Goal: Information Seeking & Learning: Learn about a topic

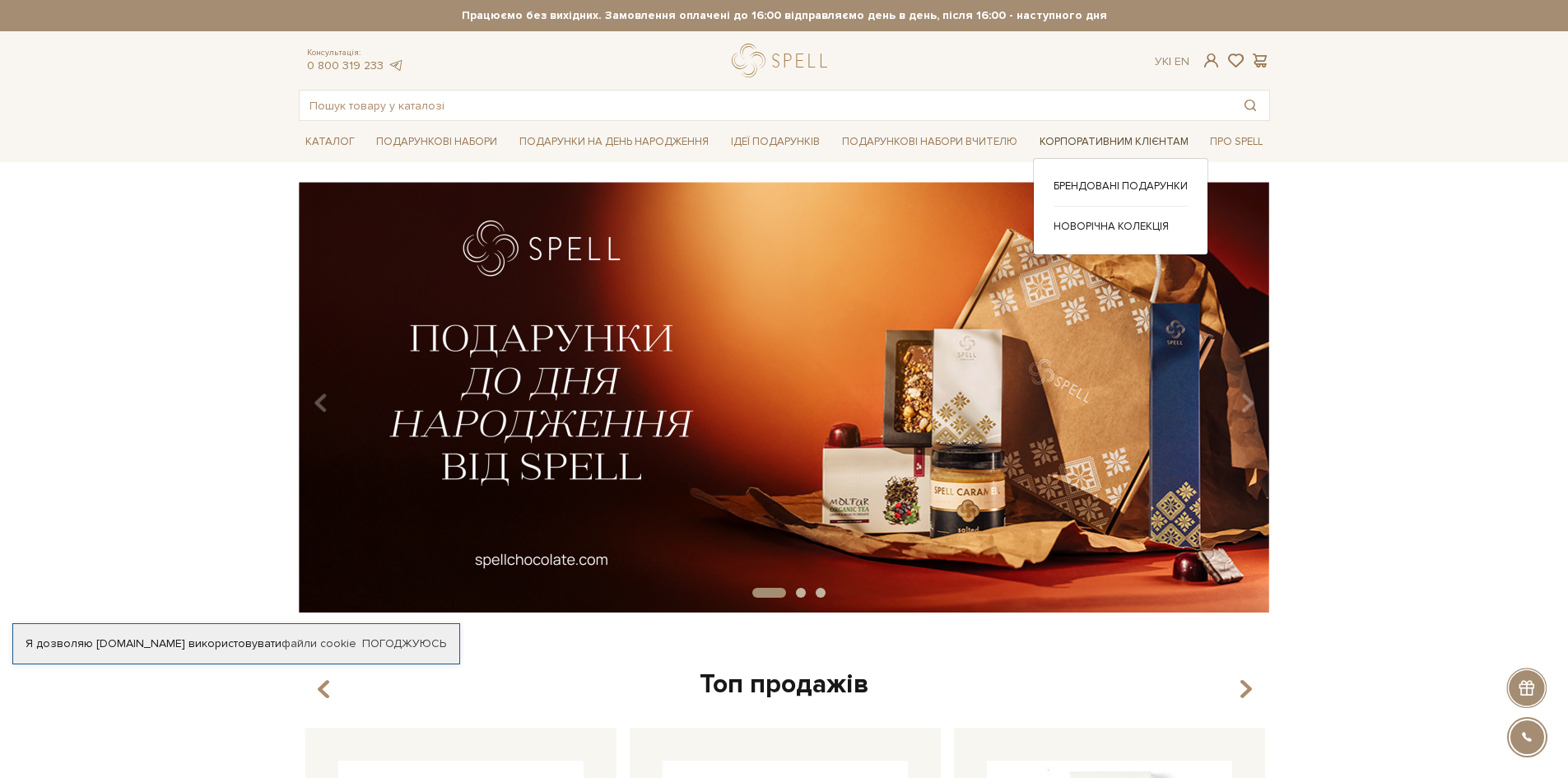
click at [1060, 139] on link "Корпоративним клієнтам" at bounding box center [1114, 142] width 163 height 26
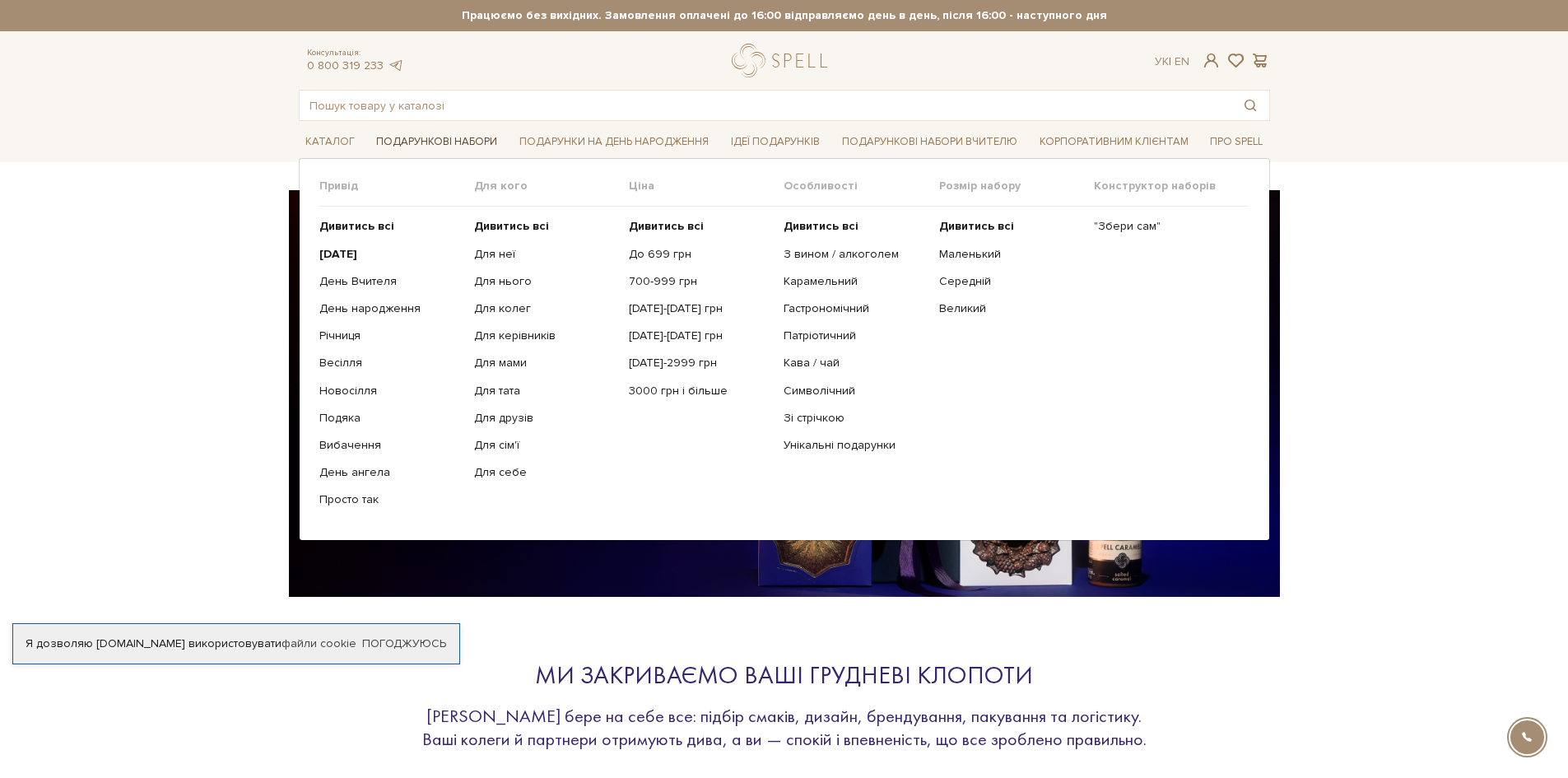
click at [461, 147] on link "Подарункові набори" at bounding box center [436, 142] width 134 height 26
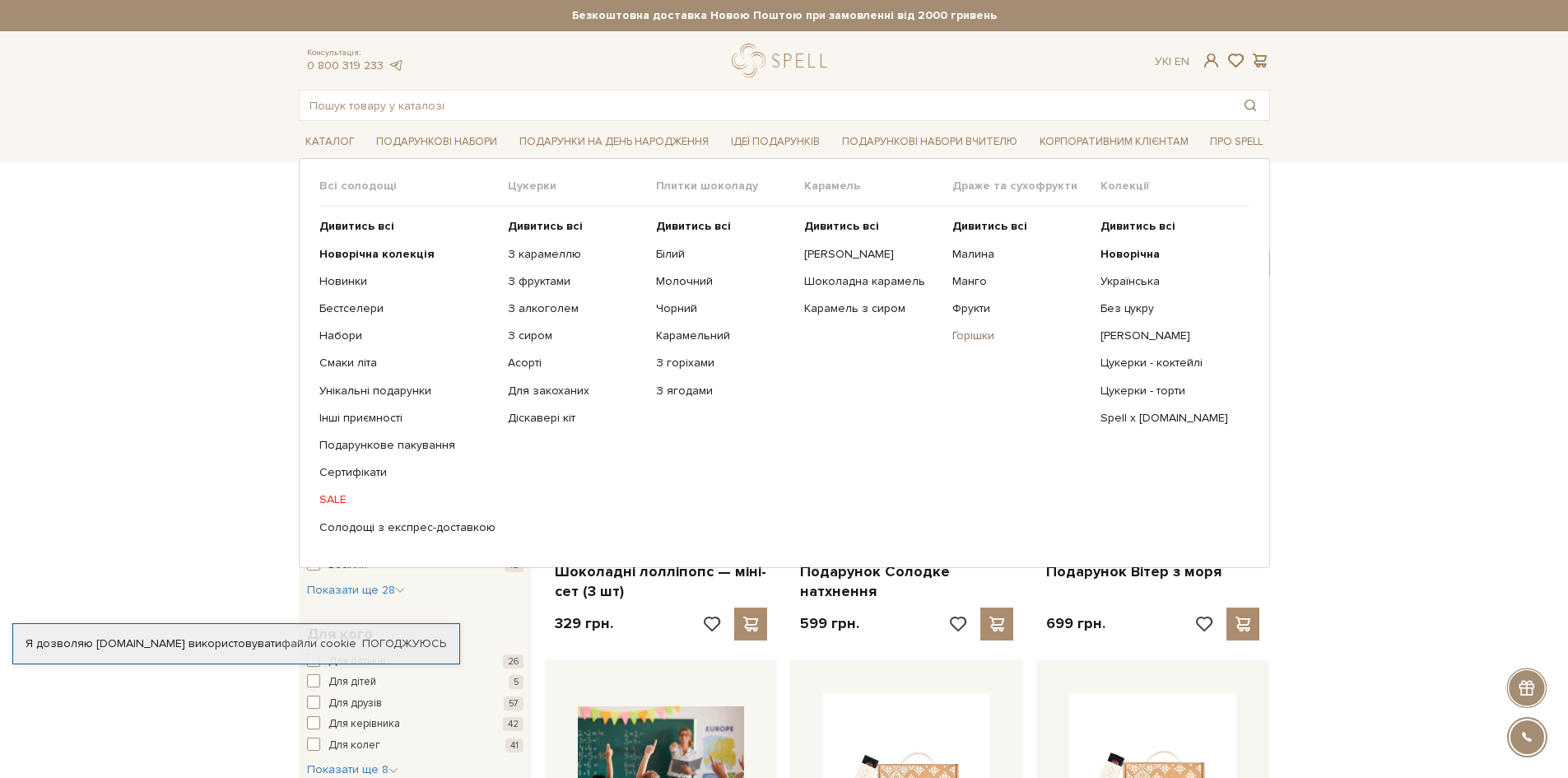
click at [959, 337] on link "Горішки" at bounding box center [1021, 336] width 136 height 15
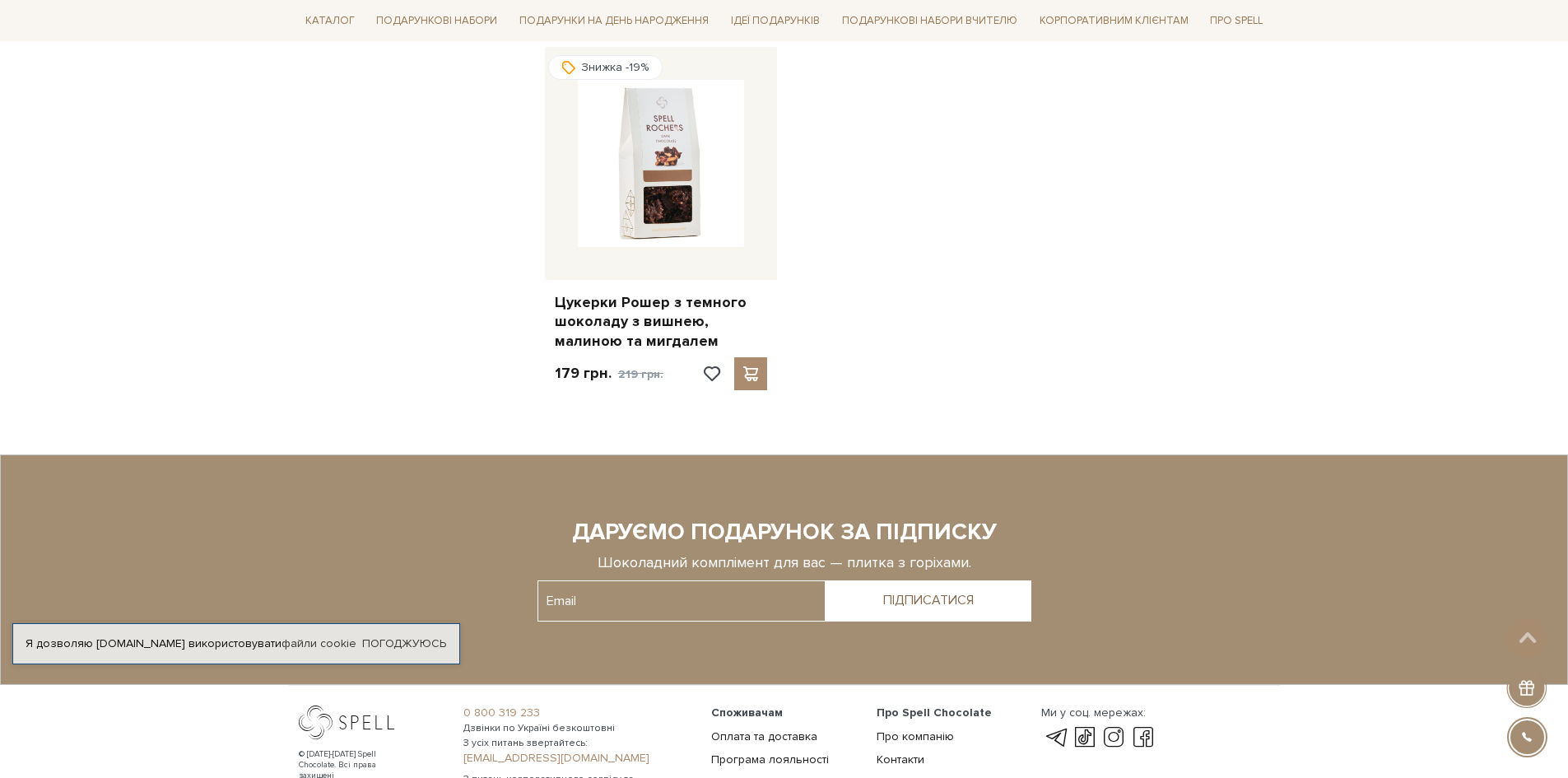
scroll to position [1070, 0]
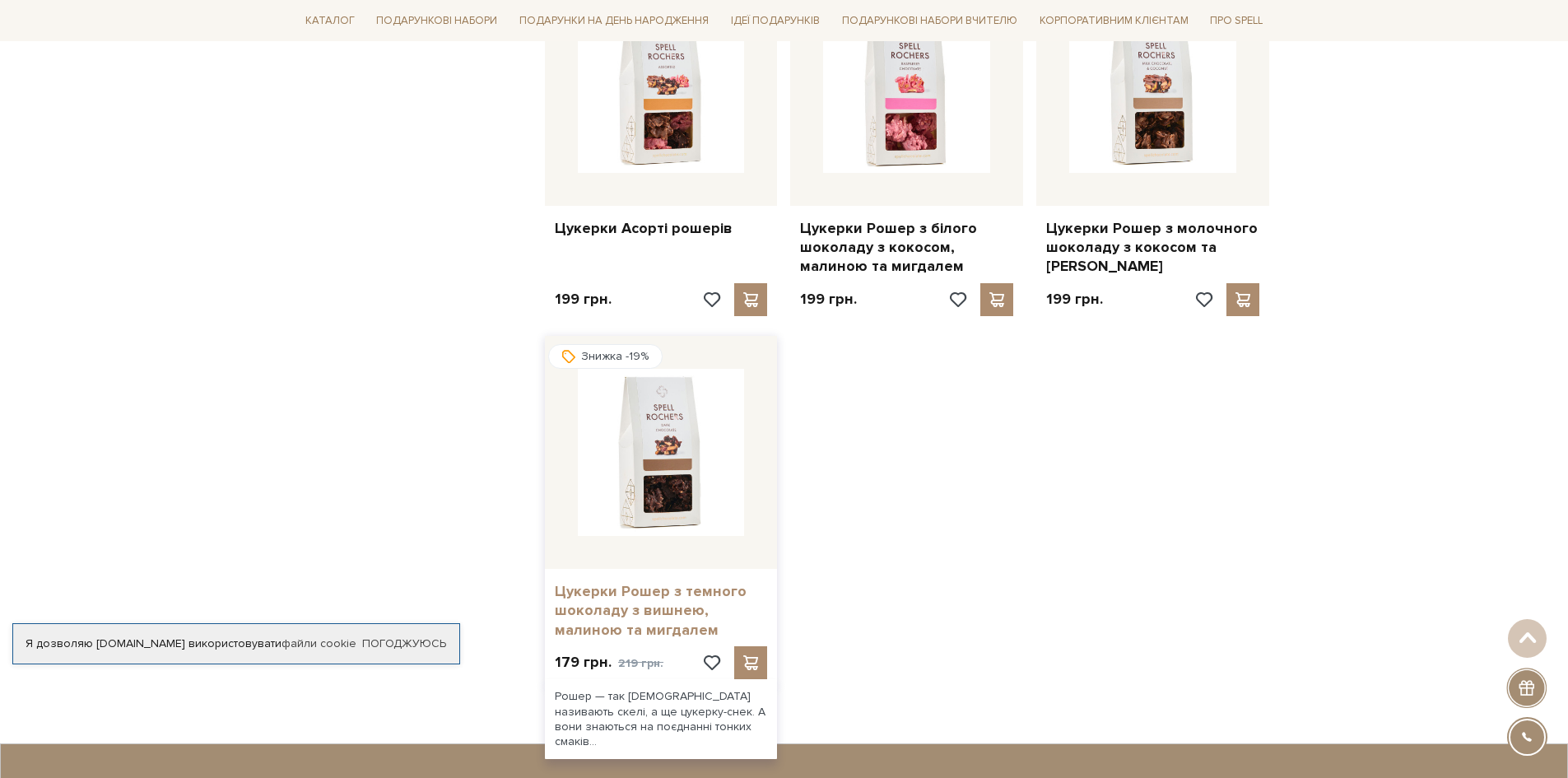
click at [685, 594] on link "Цукерки Рошер з темного шоколаду з вишнею, малиною та мигдалем" at bounding box center [661, 611] width 213 height 58
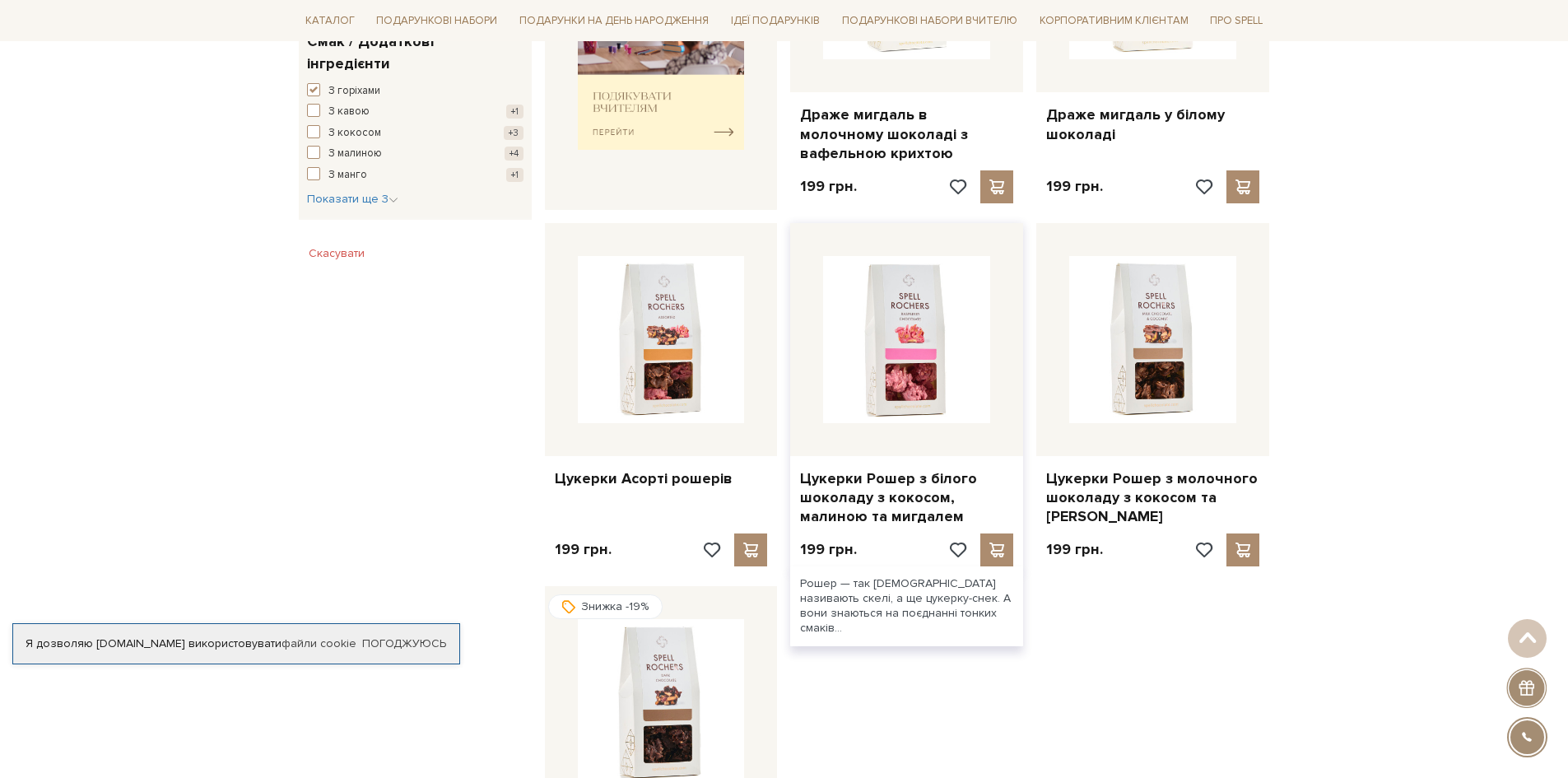
scroll to position [659, 0]
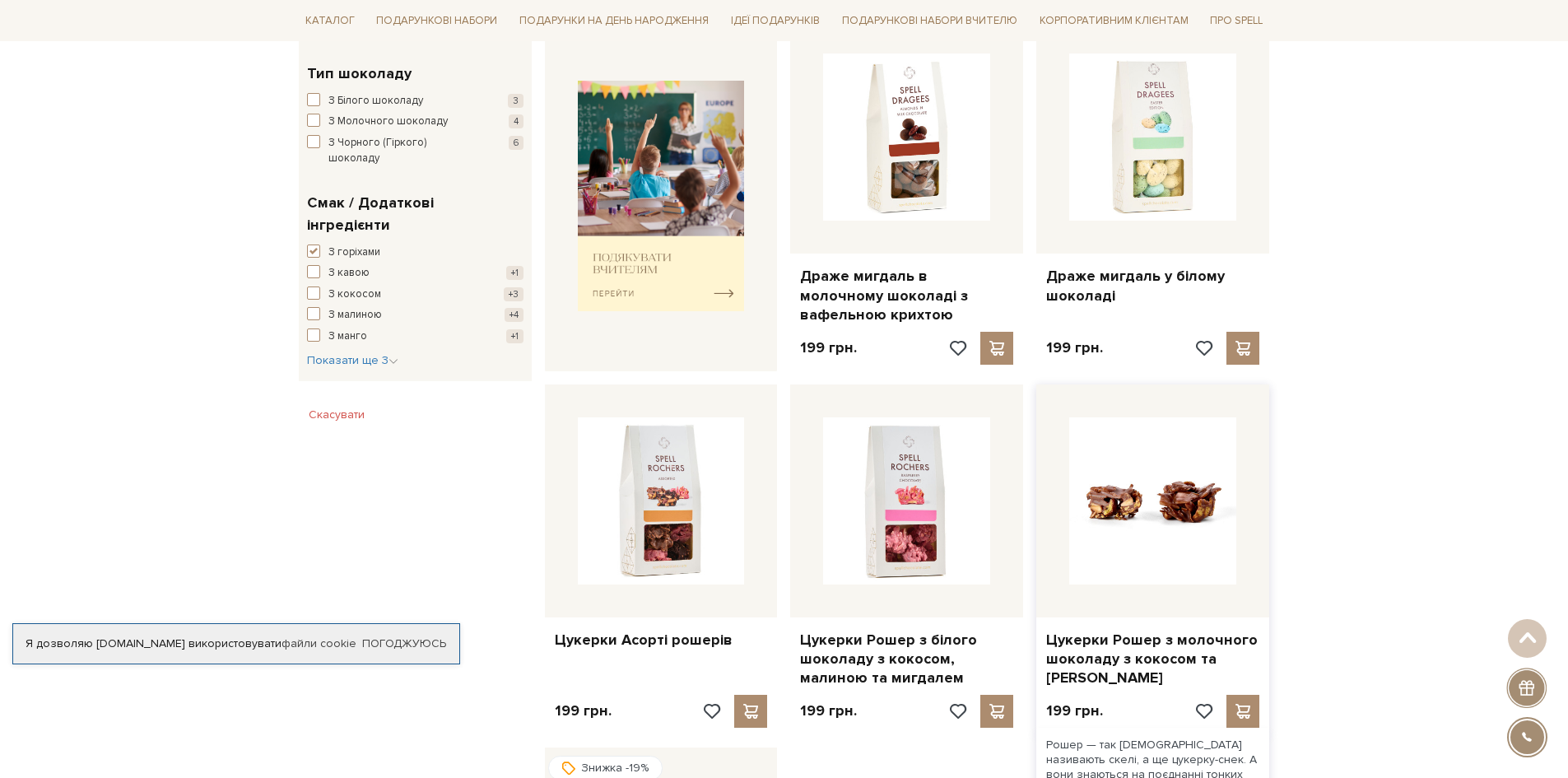
click at [1140, 524] on img at bounding box center [1153, 501] width 167 height 167
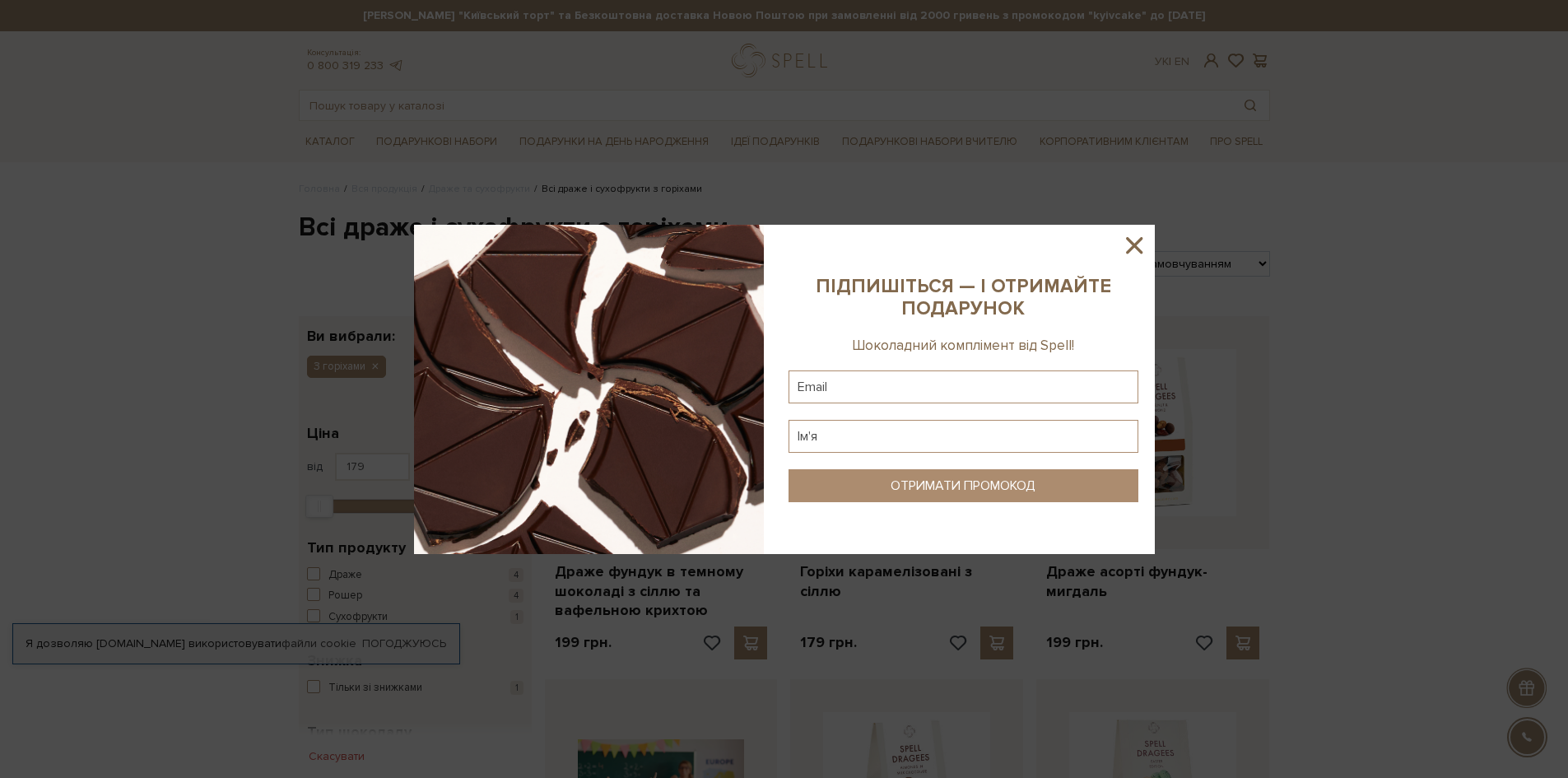
click at [1134, 250] on icon at bounding box center [1134, 245] width 28 height 28
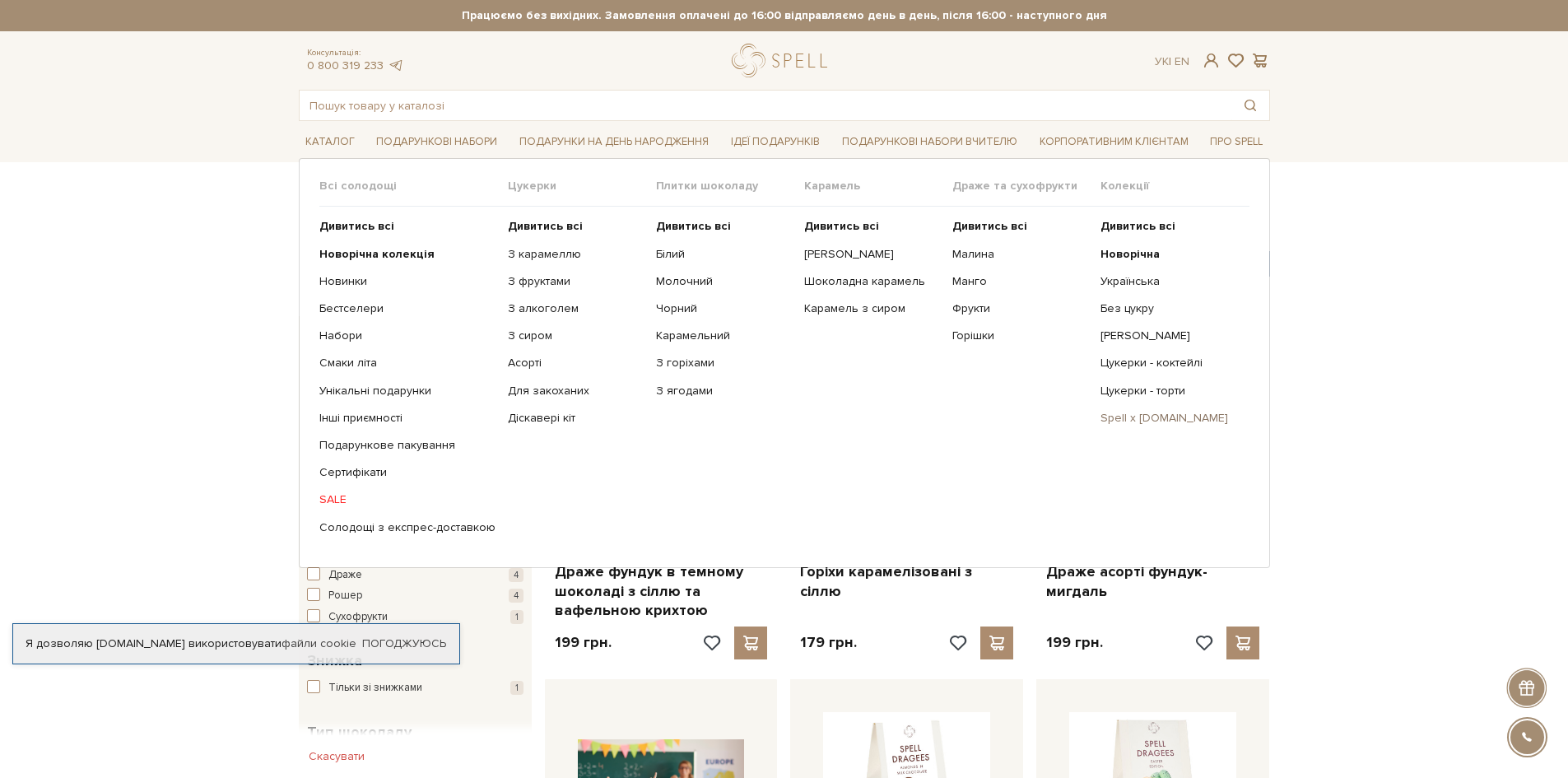
click at [1155, 420] on link "Spell x [DOMAIN_NAME]" at bounding box center [1168, 418] width 136 height 15
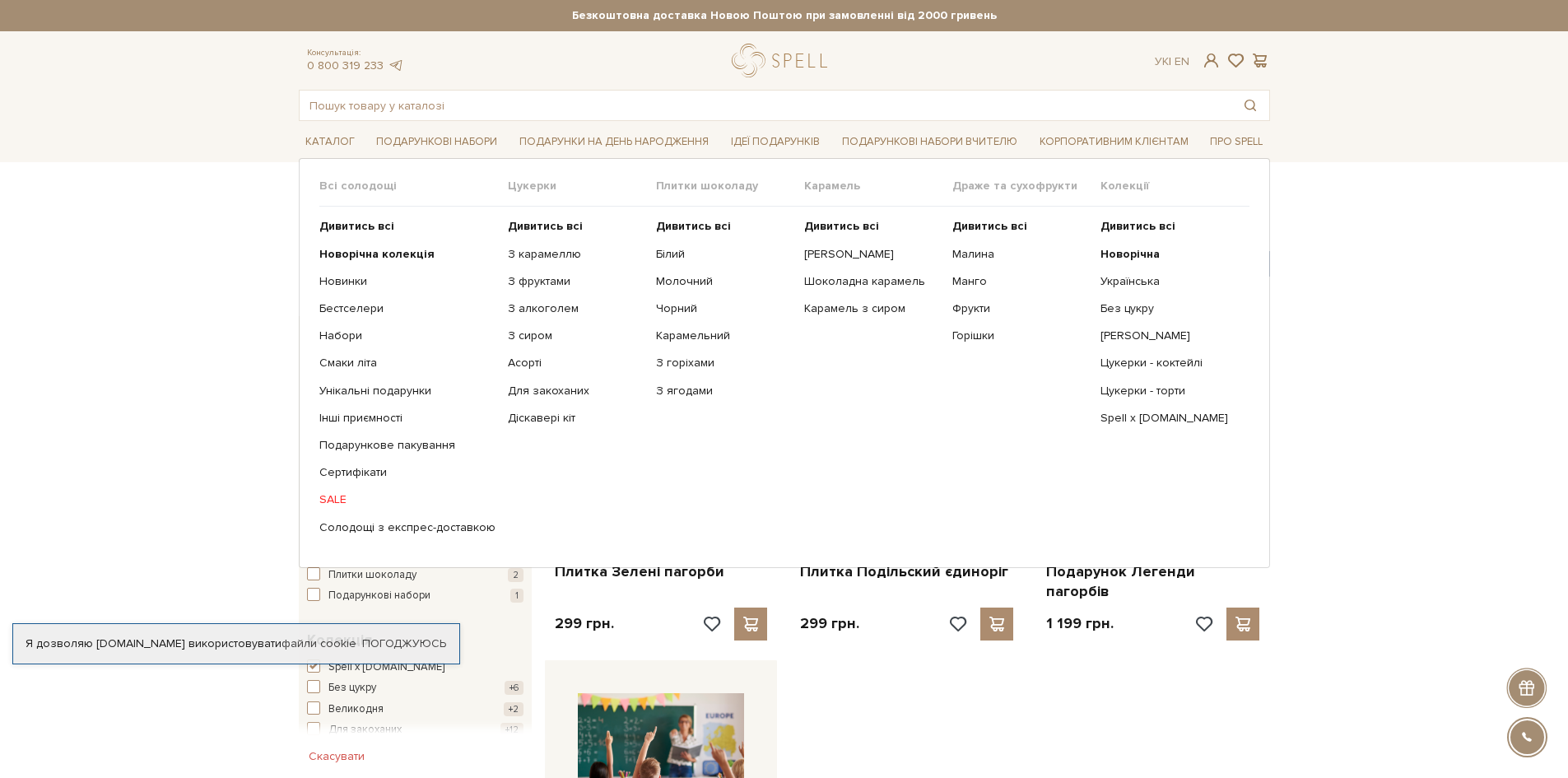
click at [332, 502] on link "SALE" at bounding box center [408, 500] width 176 height 15
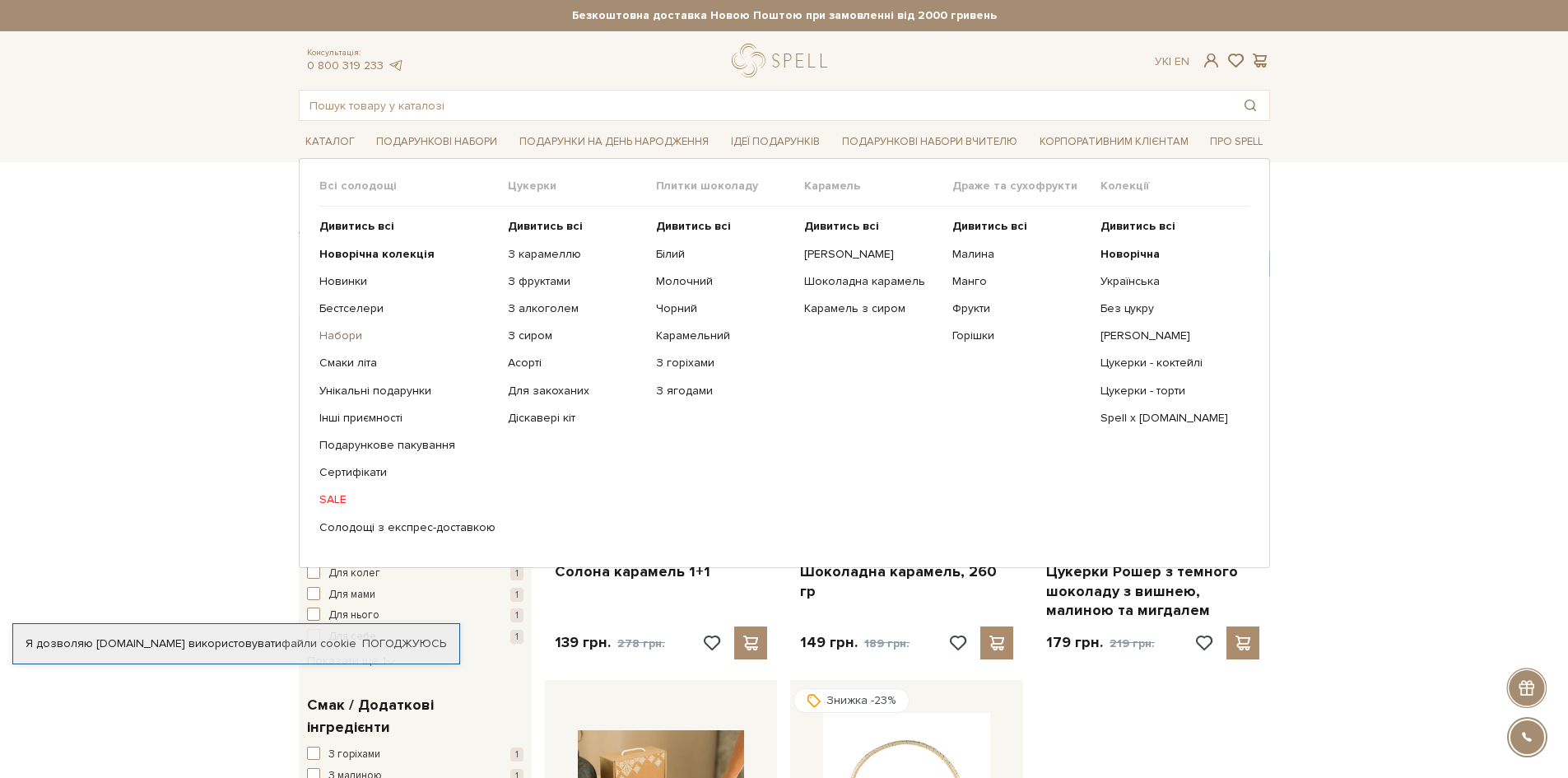
click at [342, 339] on link "Набори" at bounding box center [408, 336] width 176 height 15
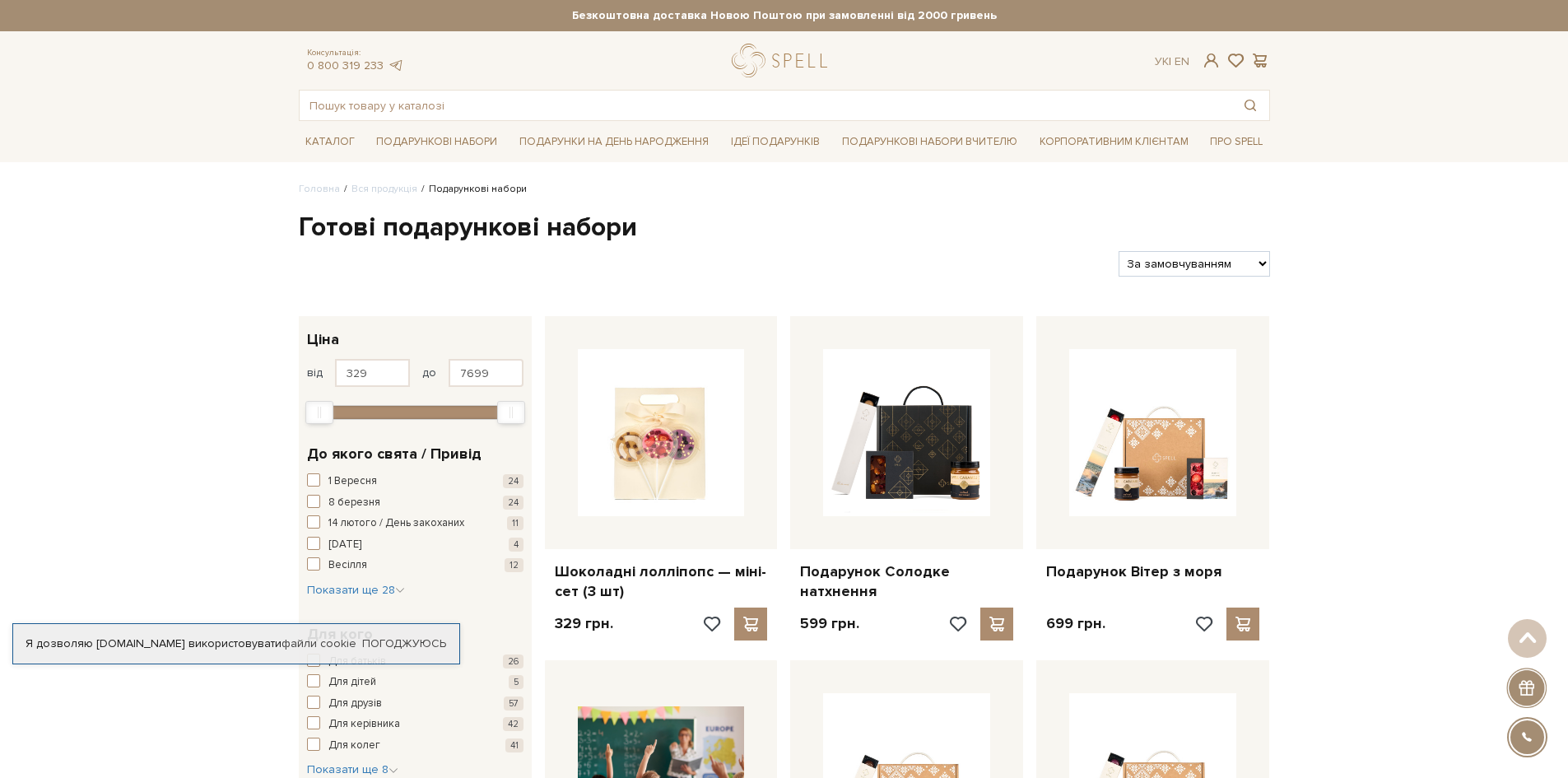
drag, startPoint x: 440, startPoint y: 369, endPoint x: 441, endPoint y: 135, distance: 234.0
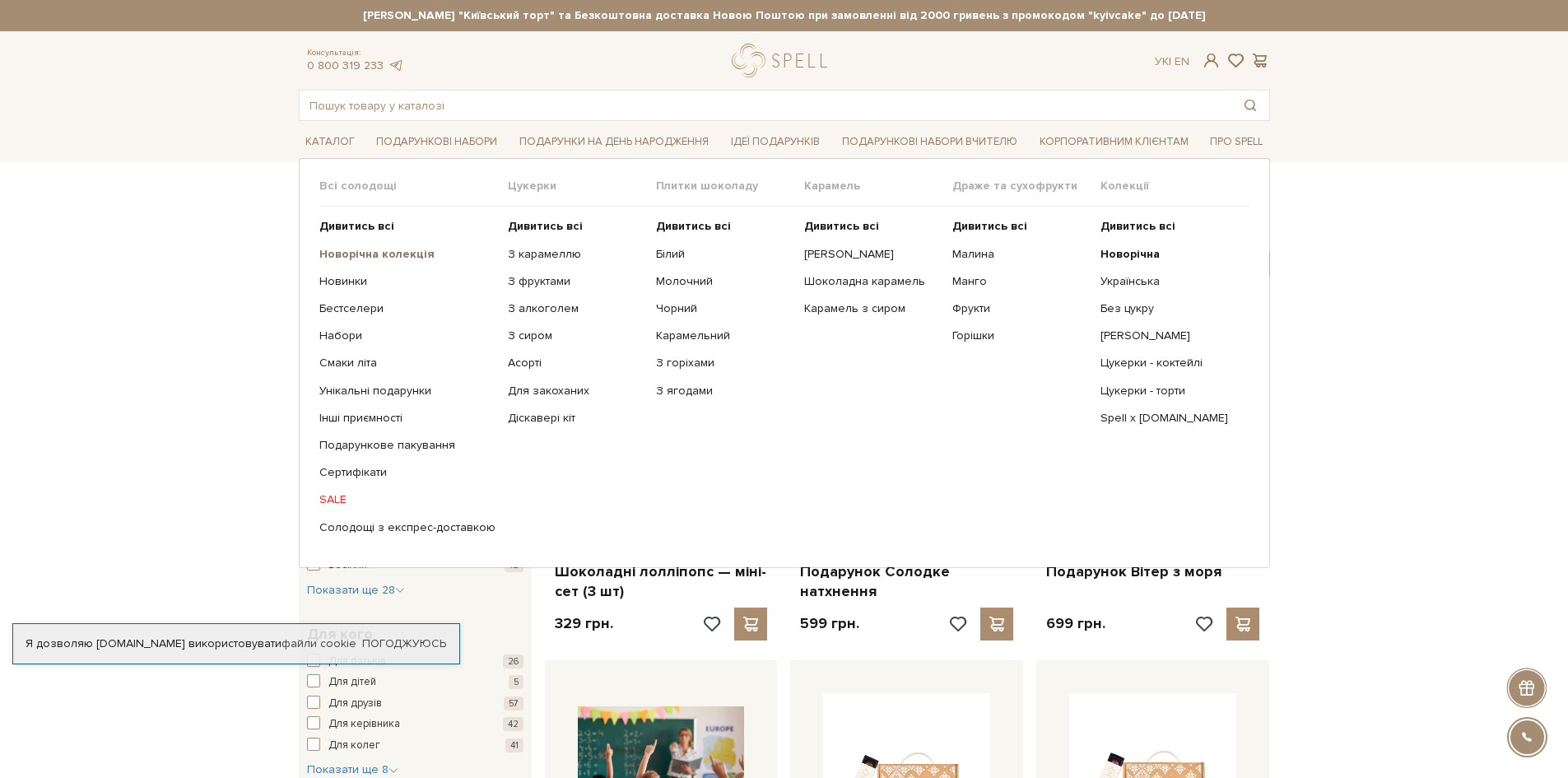
click at [345, 258] on b "Новорічна колекція" at bounding box center [377, 254] width 115 height 14
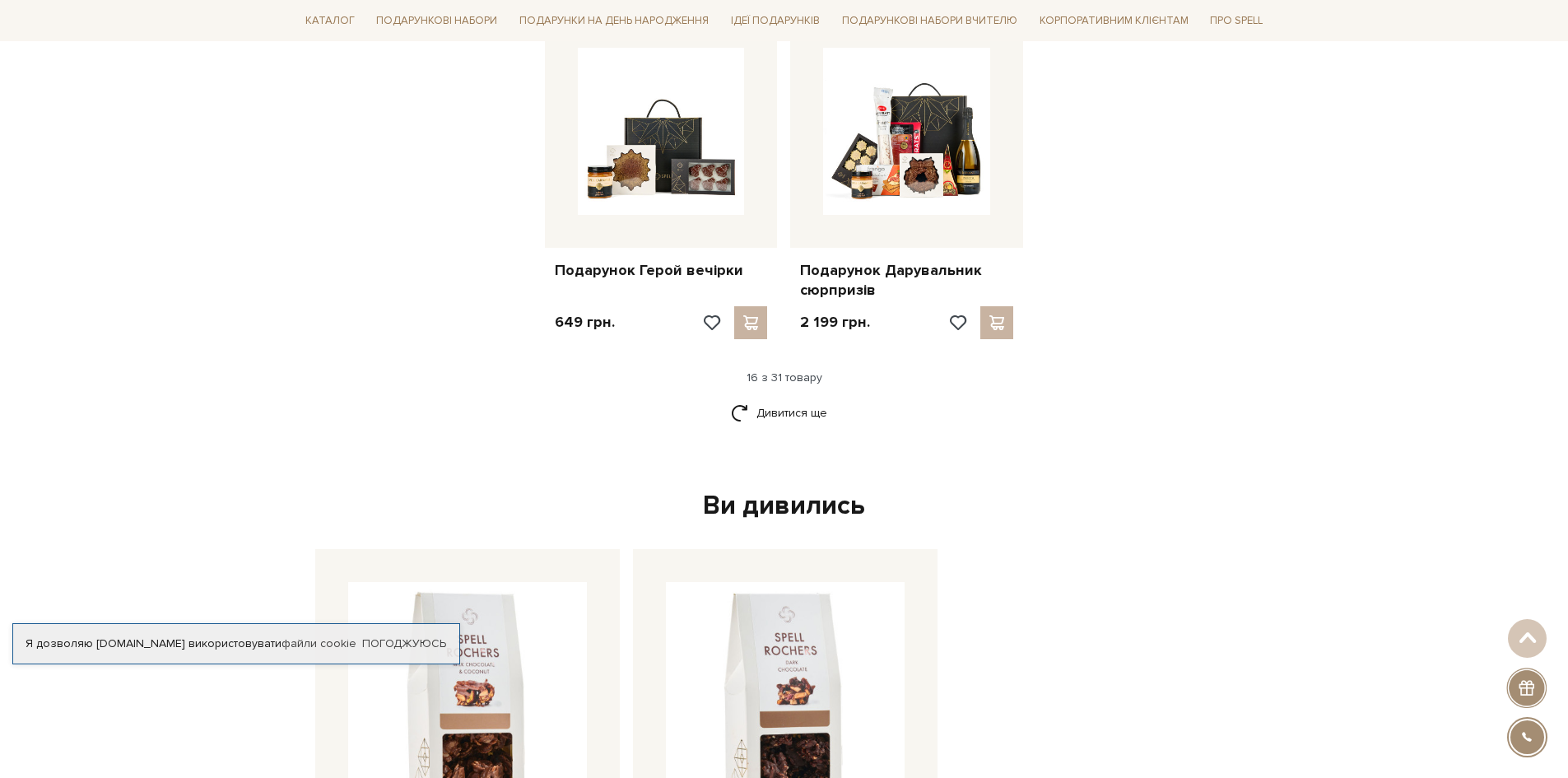
scroll to position [2058, 0]
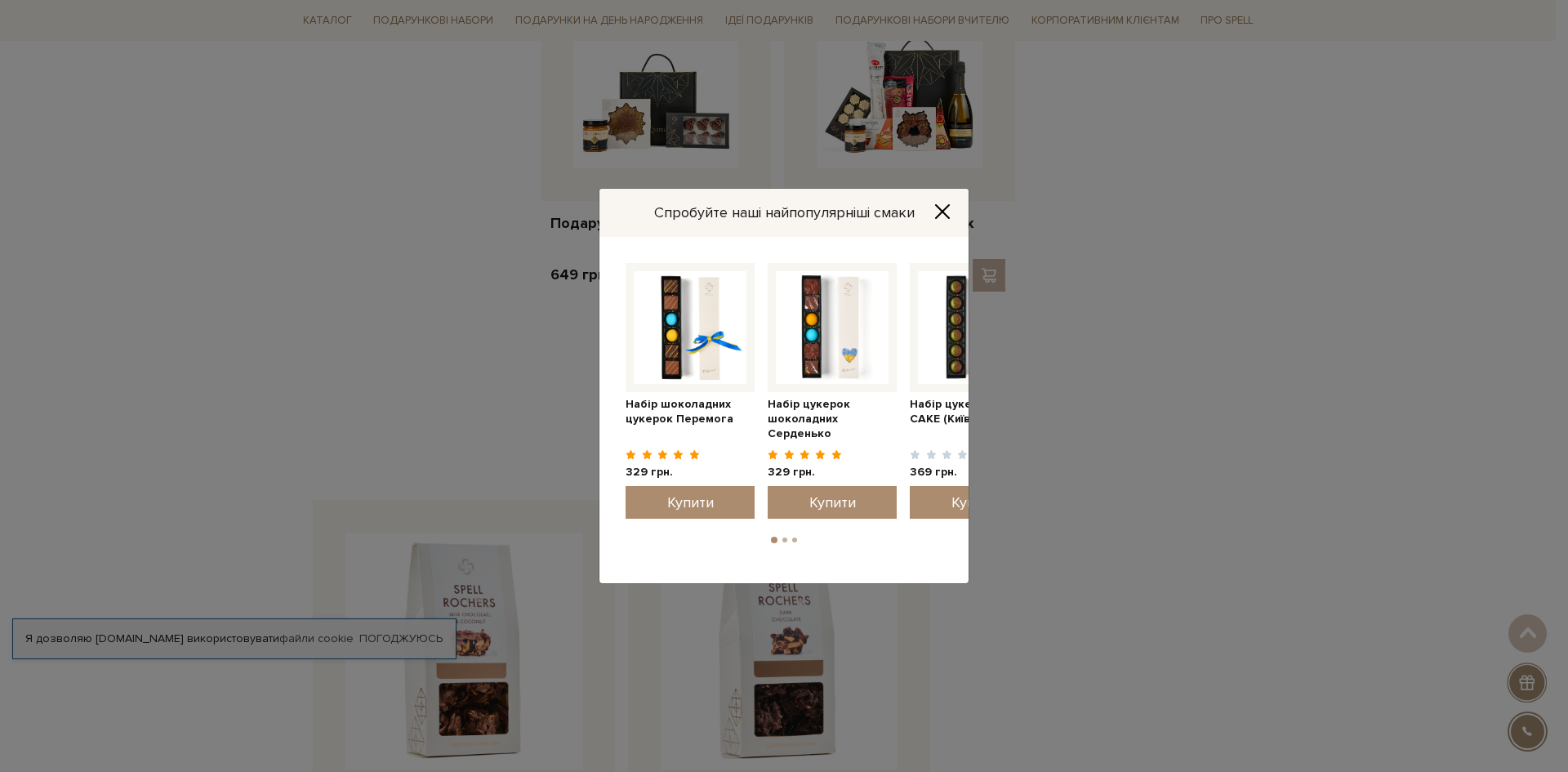
click at [944, 217] on icon "Close" at bounding box center [942, 211] width 16 height 16
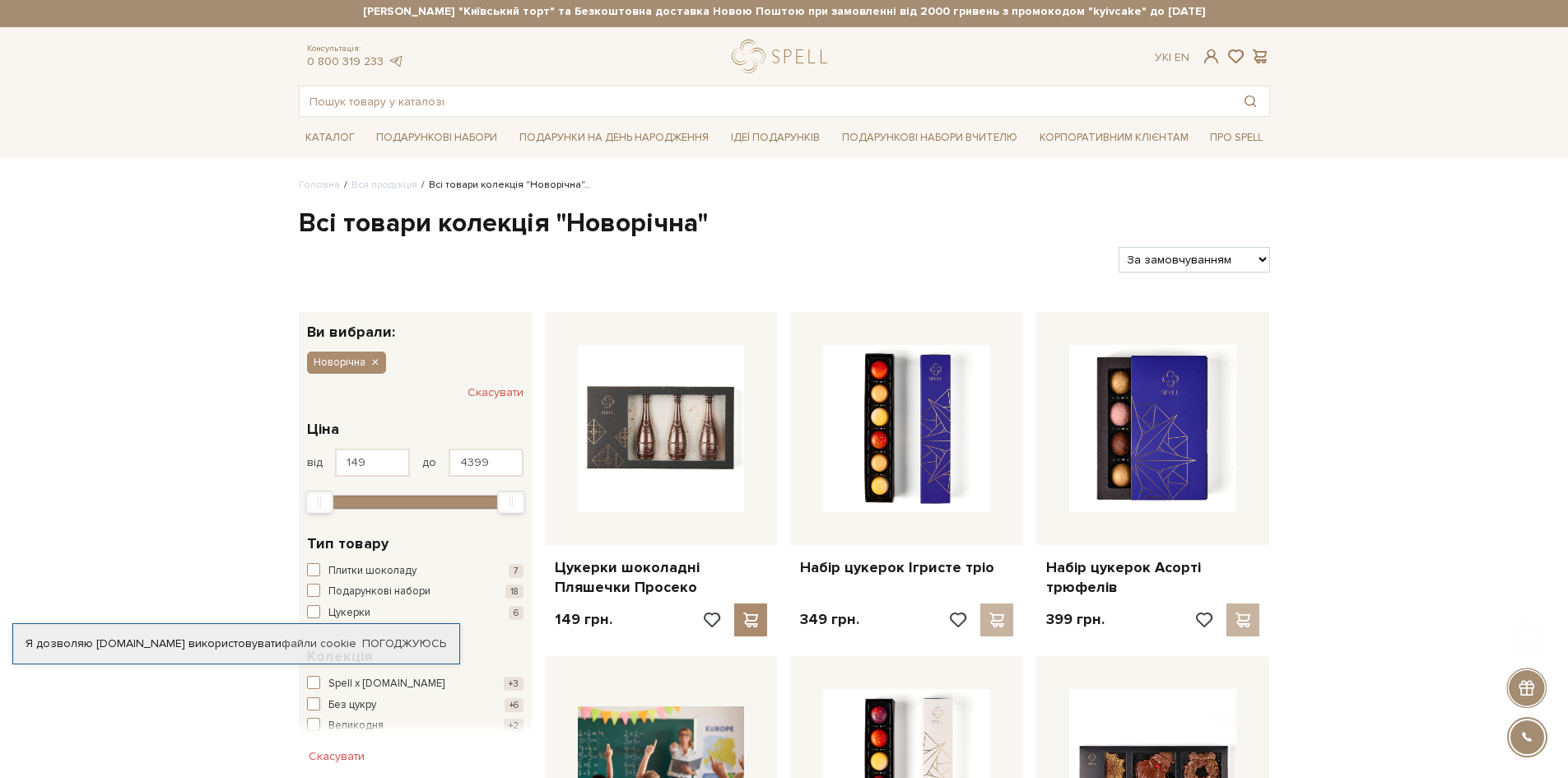
scroll to position [0, 0]
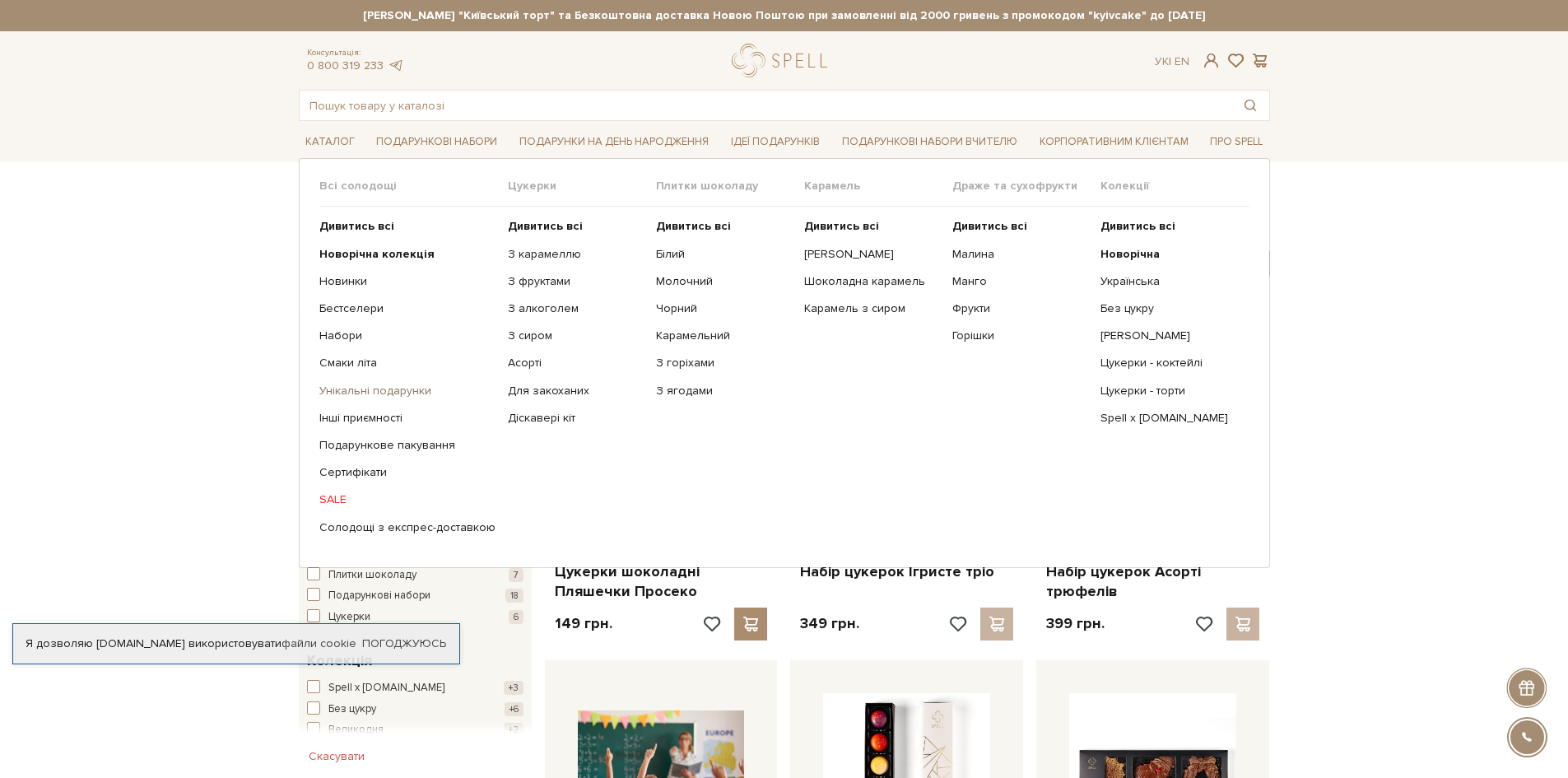
click at [384, 385] on link "Унікальні подарунки" at bounding box center [408, 391] width 176 height 15
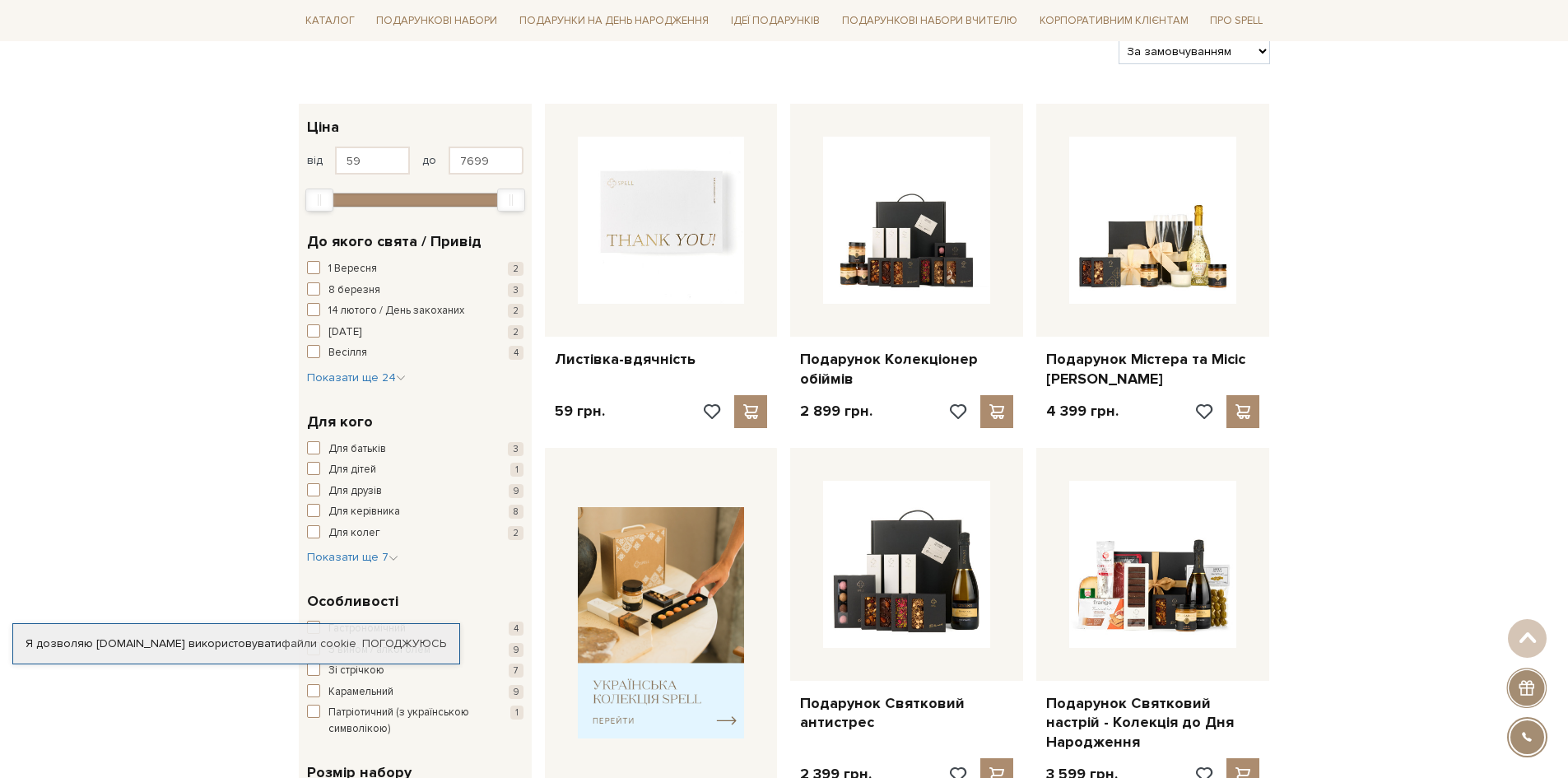
scroll to position [83, 0]
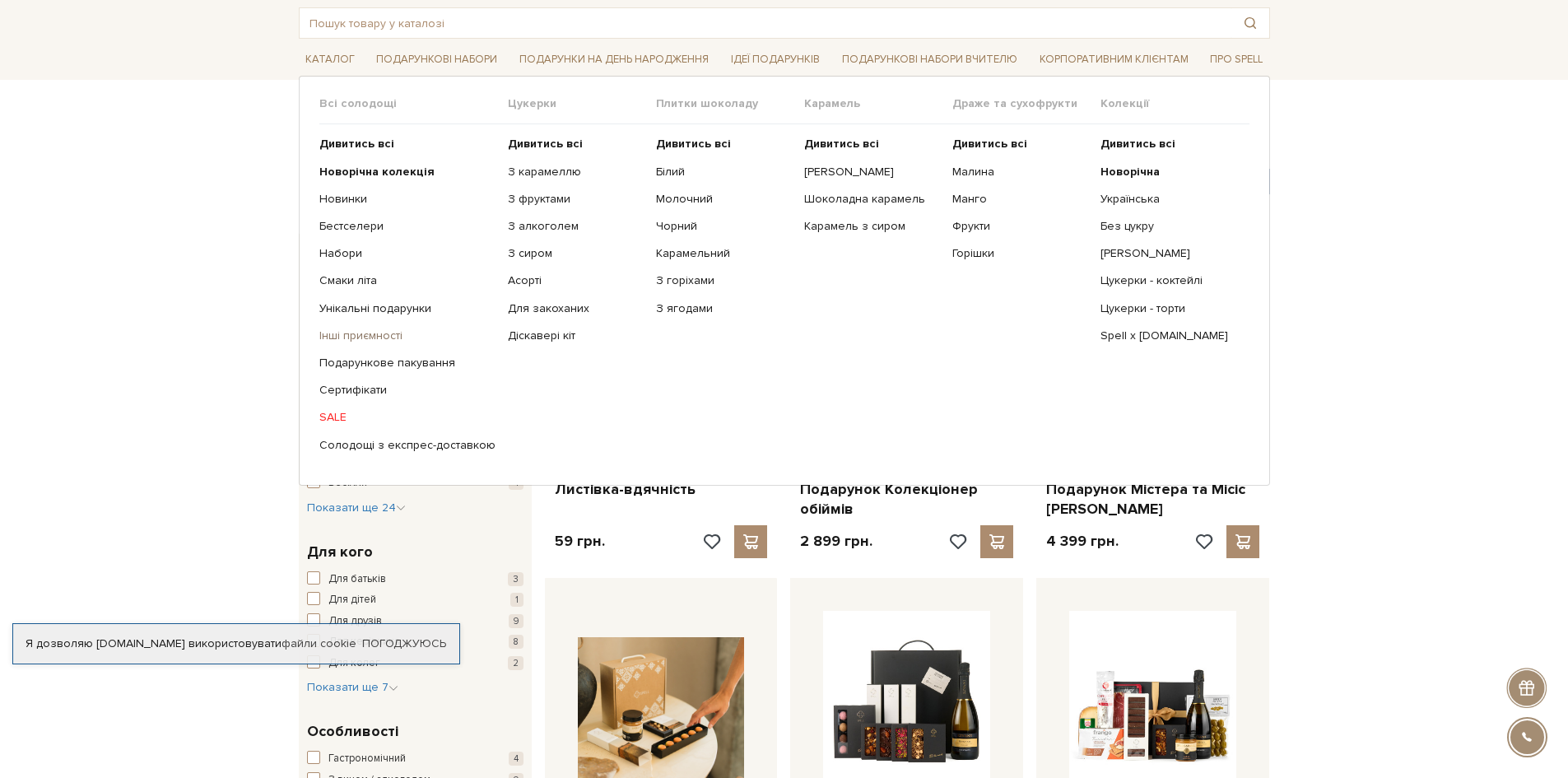
click at [381, 330] on link "Інші приємності" at bounding box center [408, 336] width 176 height 15
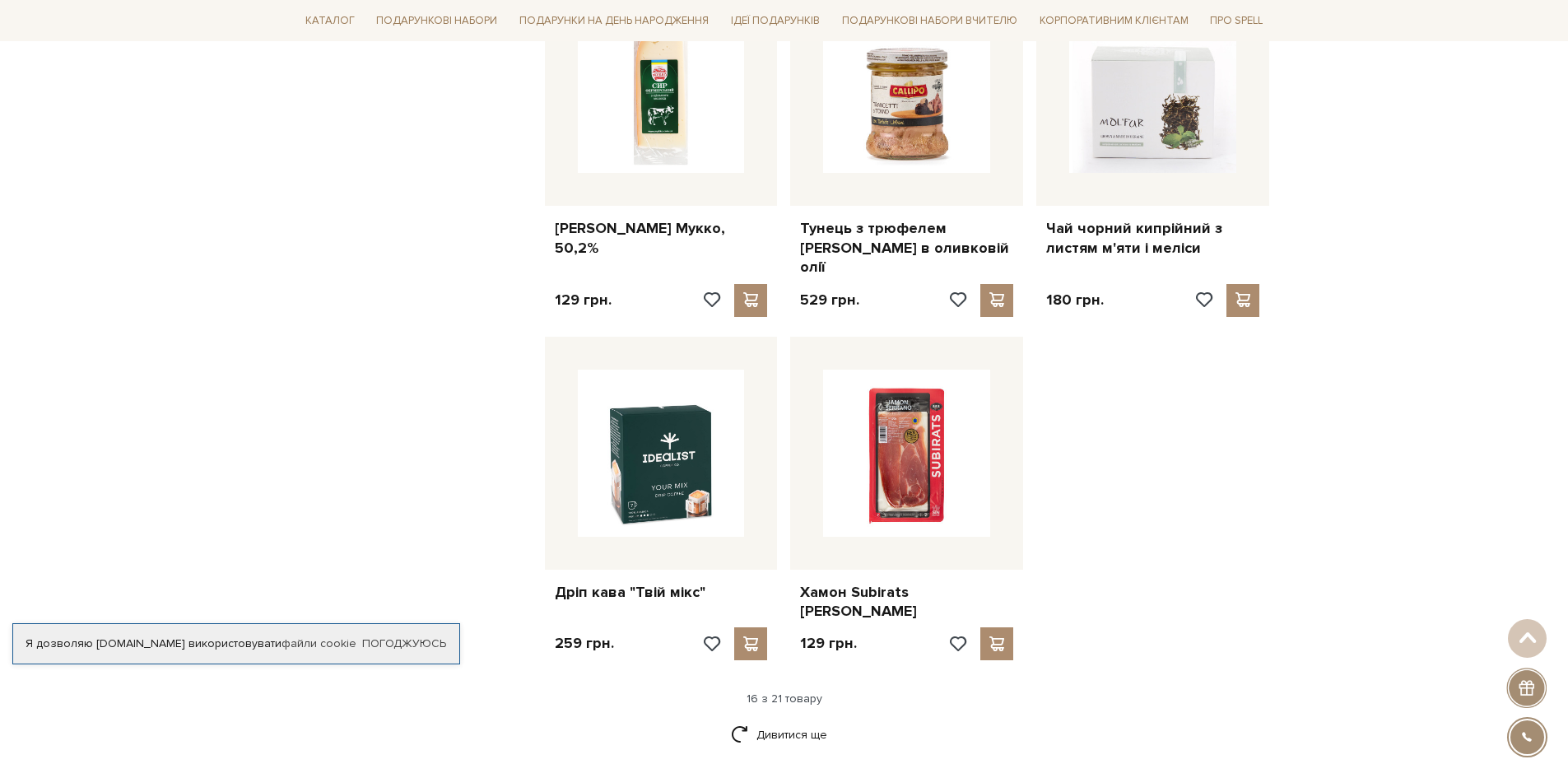
scroll to position [1729, 0]
